Goal: Task Accomplishment & Management: Complete application form

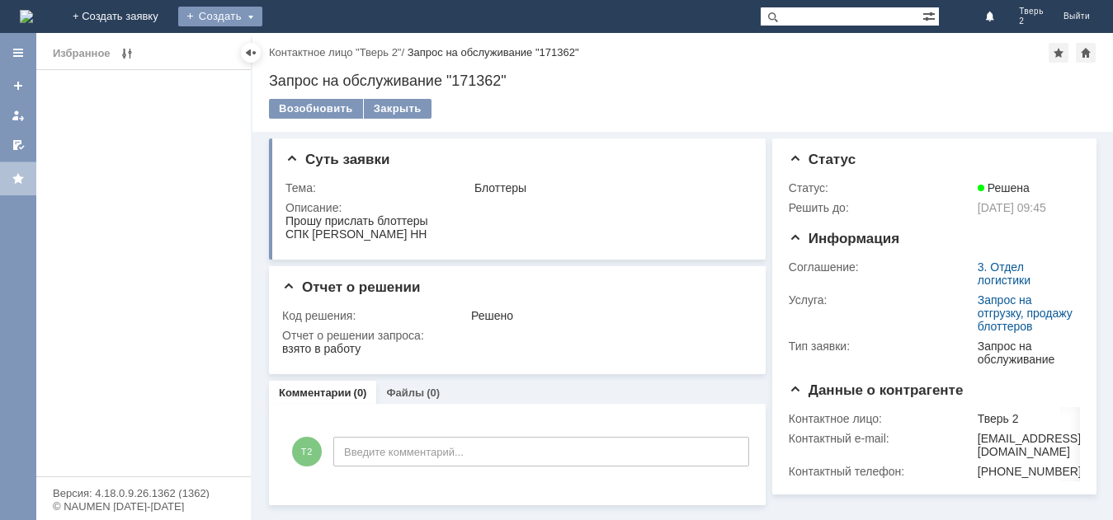
click at [262, 18] on div "Создать" at bounding box center [220, 17] width 84 height 20
click at [307, 47] on link "Заявка" at bounding box center [243, 50] width 125 height 20
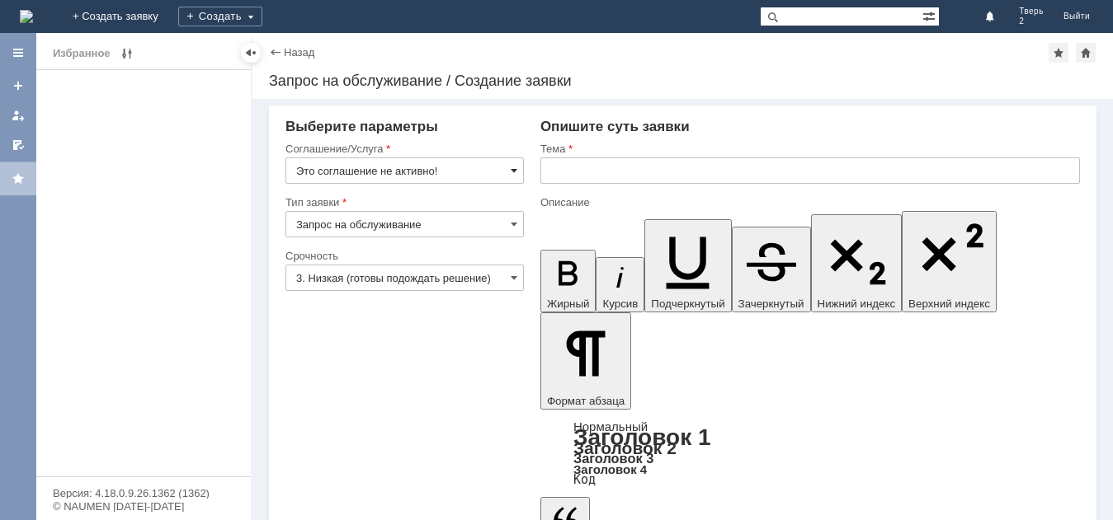
click at [514, 167] on span at bounding box center [514, 170] width 7 height 13
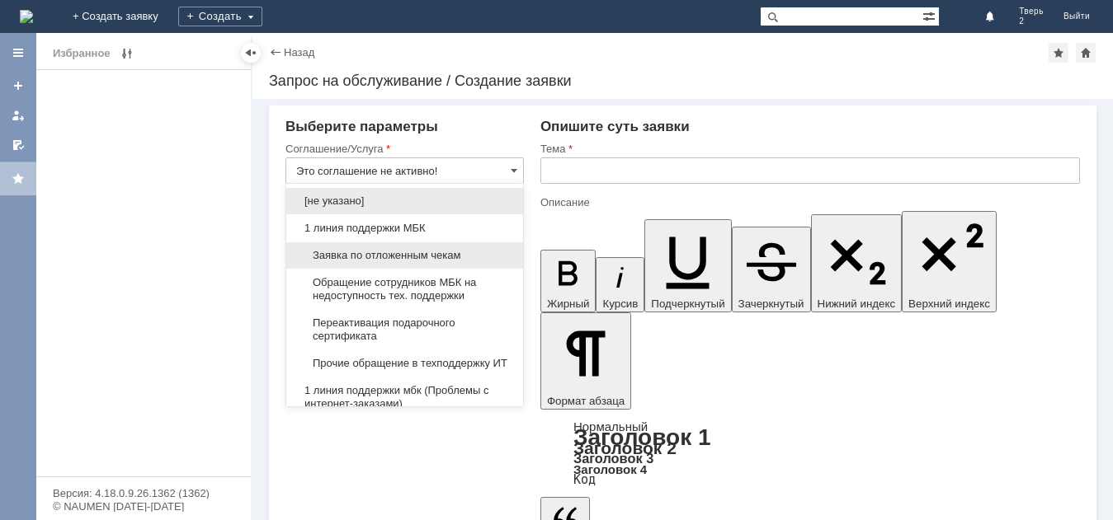
click at [451, 252] on span "Заявка по отложенным чекам" at bounding box center [404, 255] width 217 height 13
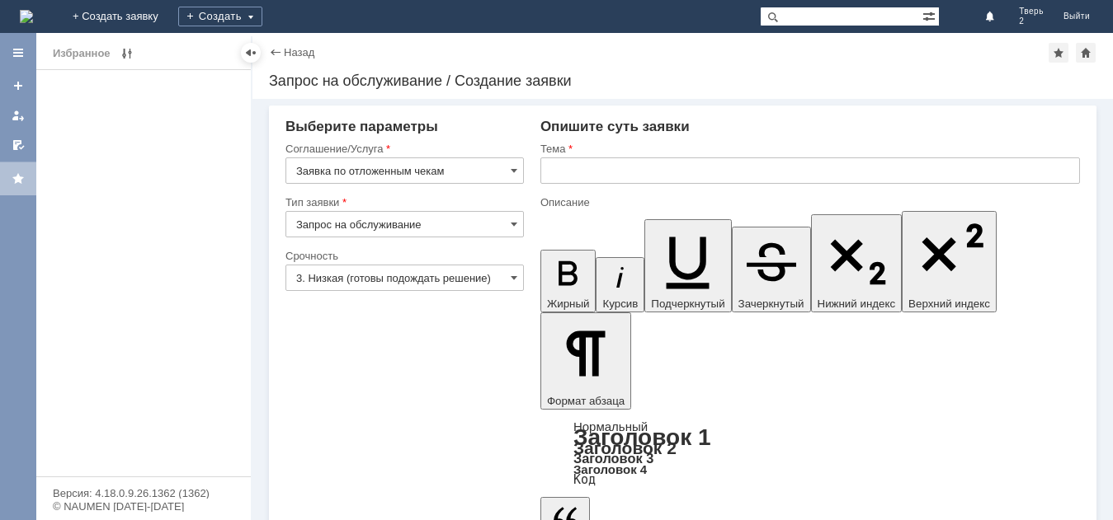
type input "Заявка по отложенным чекам"
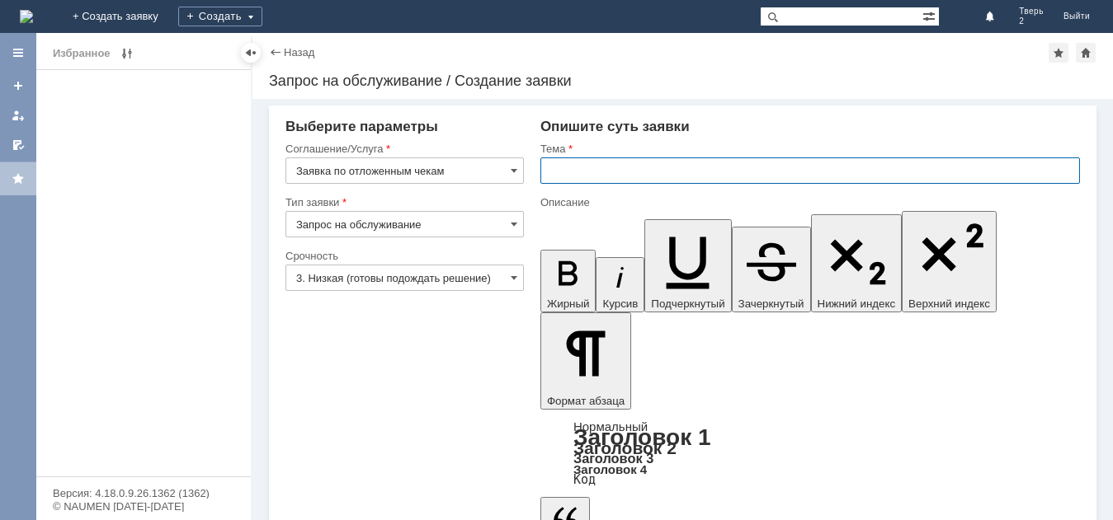
click at [556, 176] on input "text" at bounding box center [809, 171] width 539 height 26
type input "Удалить"
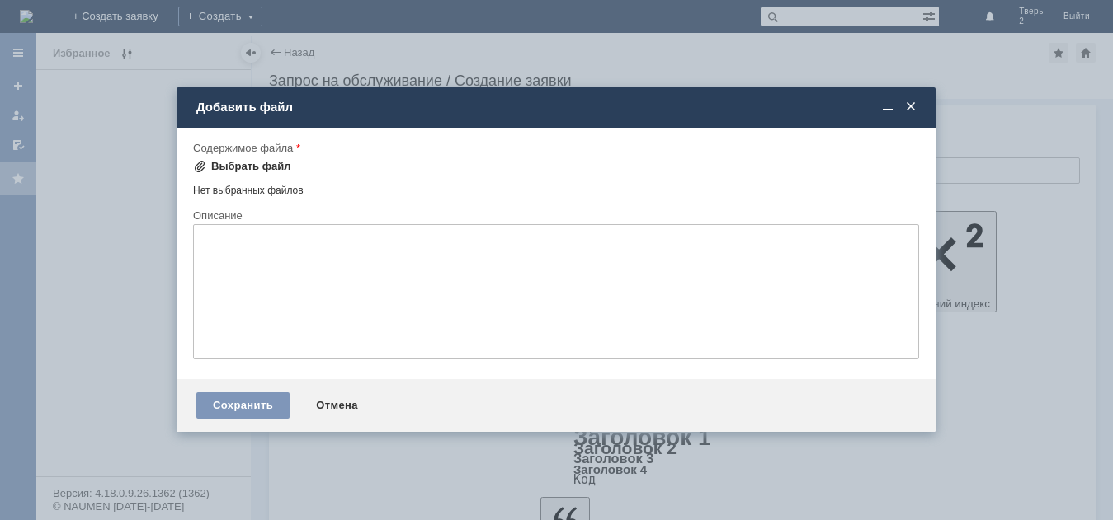
click at [245, 162] on div "Выбрать файл" at bounding box center [251, 166] width 80 height 13
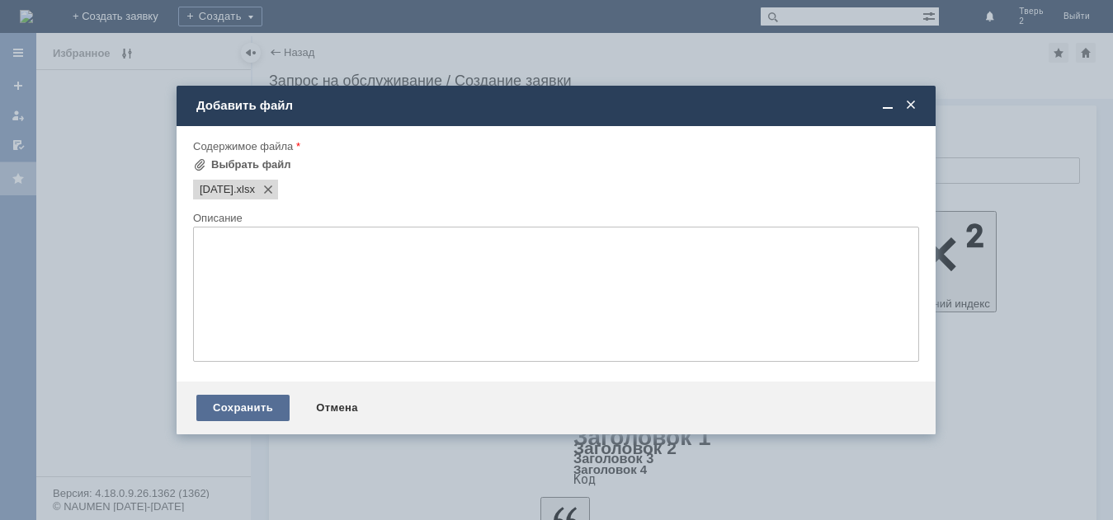
click at [249, 409] on div "Сохранить" at bounding box center [242, 408] width 93 height 26
